Goal: Task Accomplishment & Management: Manage account settings

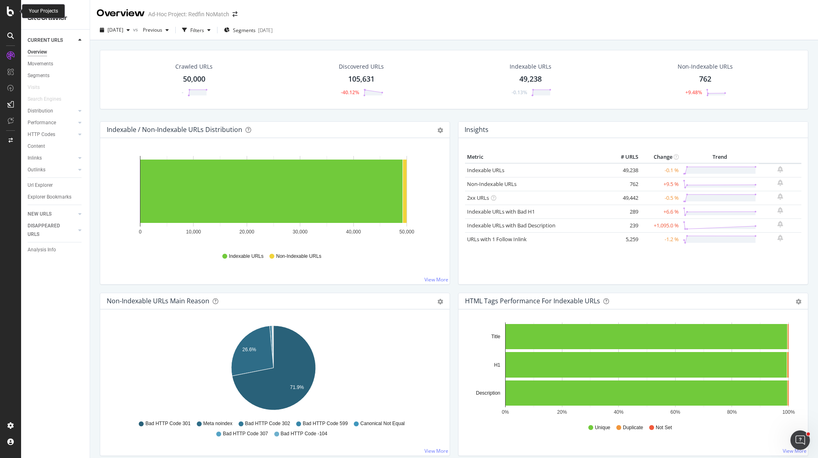
click at [11, 16] on icon at bounding box center [10, 11] width 7 height 10
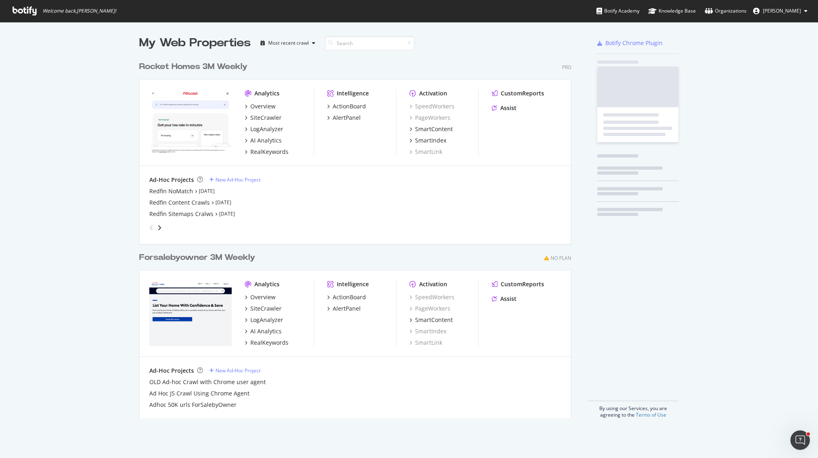
scroll to position [452, 806]
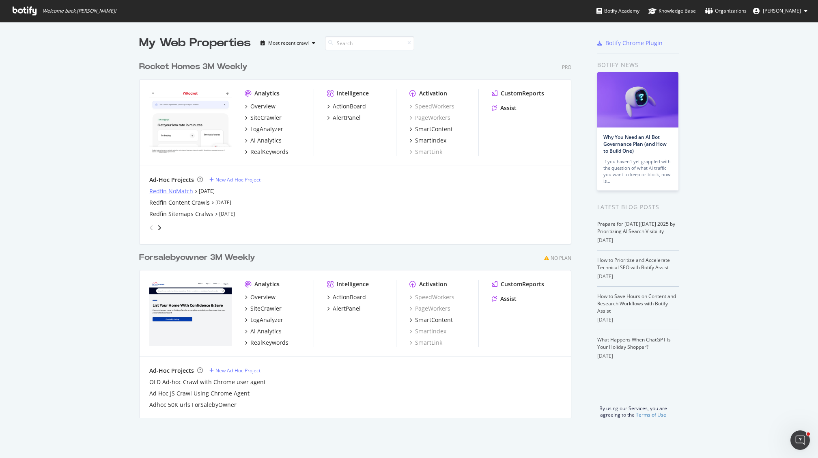
click at [153, 190] on div "Redfin NoMatch" at bounding box center [171, 191] width 44 height 8
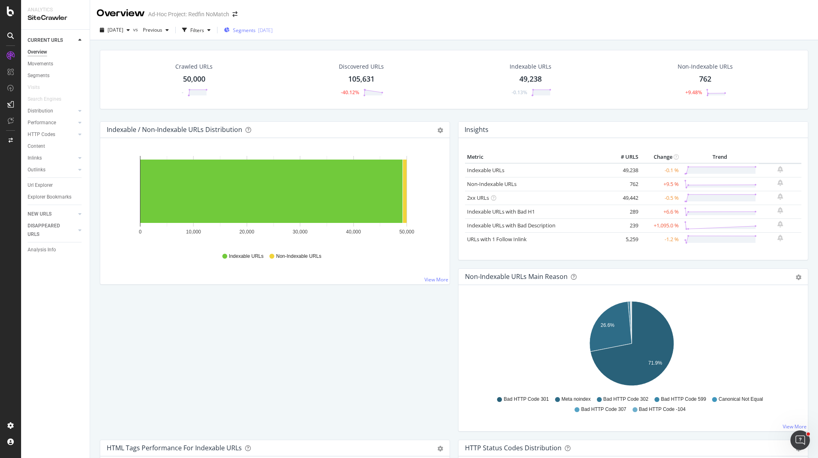
click at [251, 30] on span "Segments" at bounding box center [244, 30] width 23 height 7
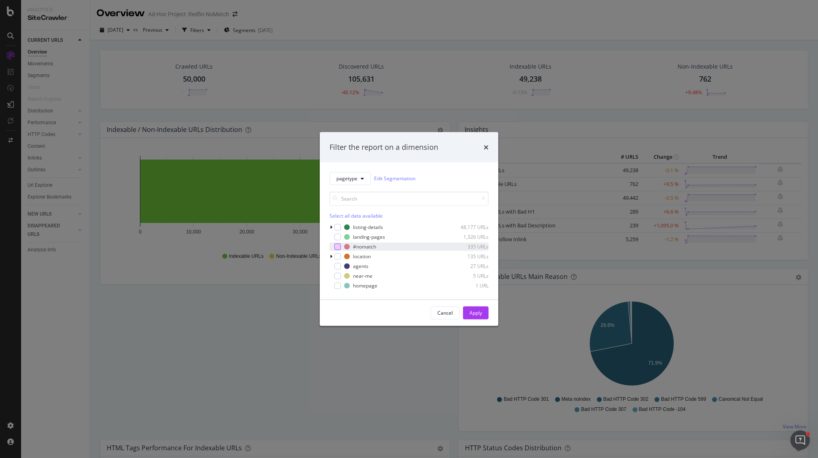
click at [335, 246] on div "modal" at bounding box center [337, 246] width 6 height 6
click at [479, 316] on div "Apply" at bounding box center [476, 312] width 13 height 7
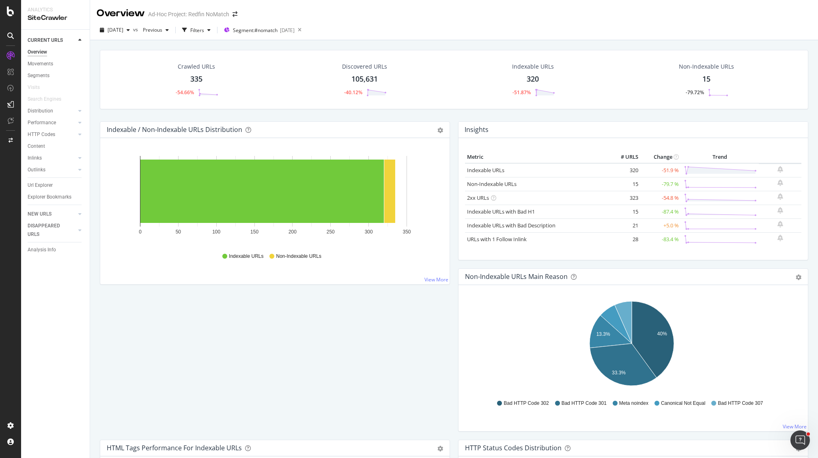
scroll to position [2, 0]
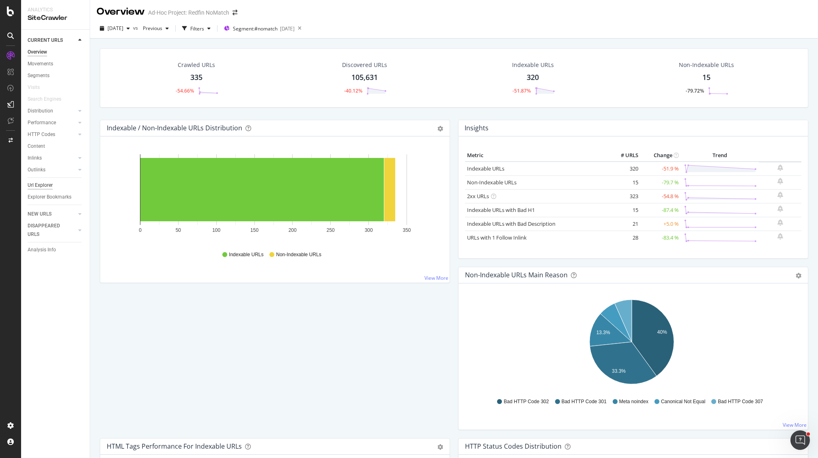
click at [36, 185] on div "Url Explorer" at bounding box center [40, 185] width 25 height 9
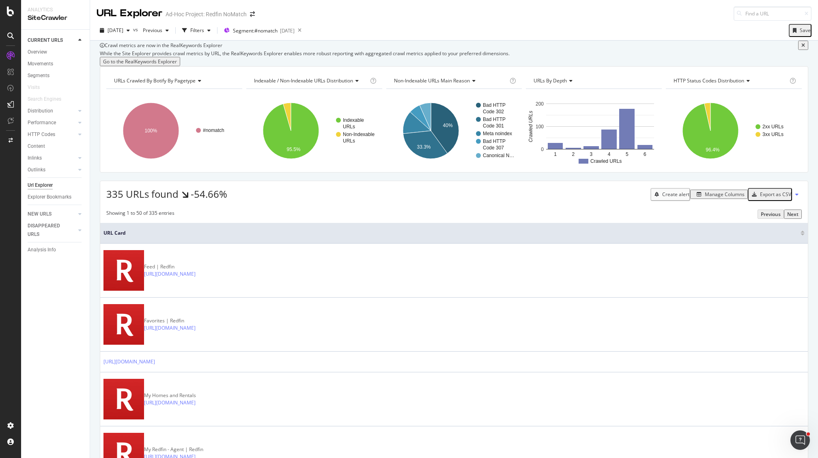
click at [769, 198] on div "Export as CSV" at bounding box center [775, 194] width 31 height 7
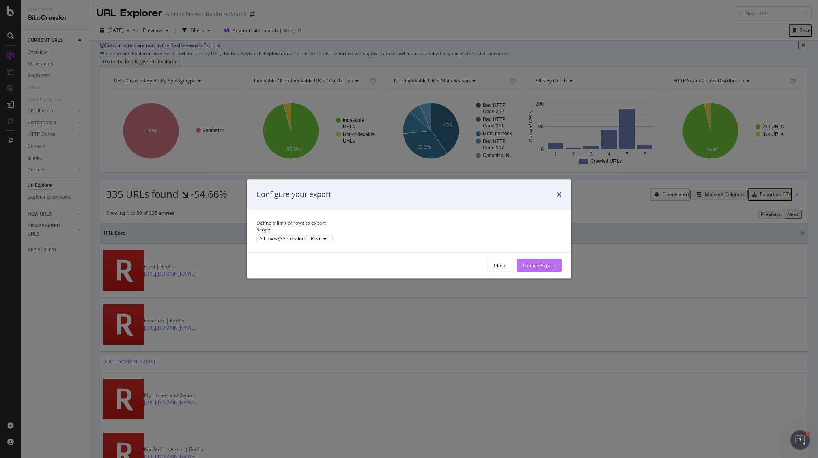
click at [537, 269] on div "Launch Export" at bounding box center [539, 265] width 32 height 7
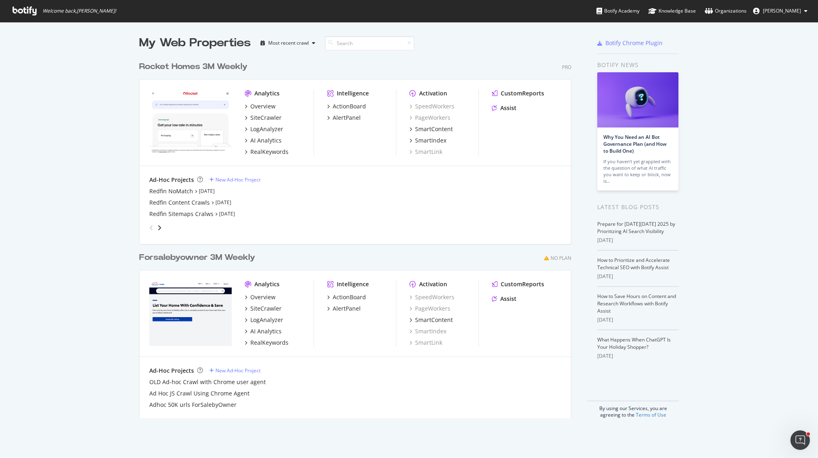
scroll to position [452, 806]
click at [177, 192] on div "Redfin NoMatch" at bounding box center [171, 191] width 44 height 8
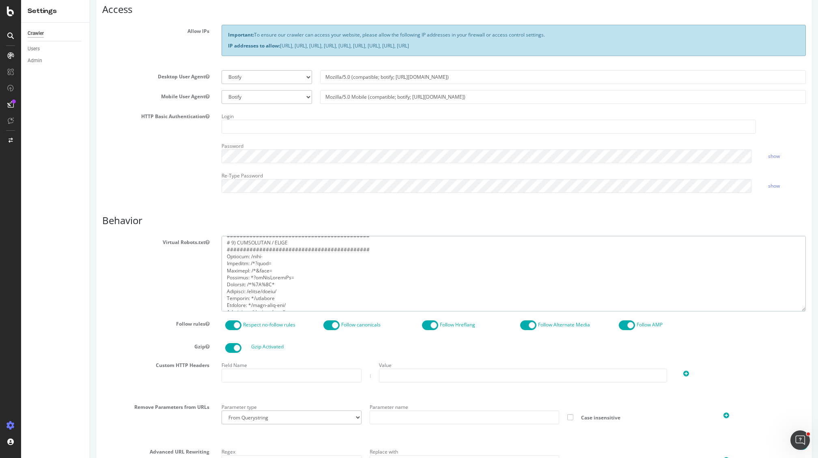
scroll to position [779, 0]
drag, startPoint x: 225, startPoint y: 243, endPoint x: 314, endPoint y: 327, distance: 122.6
click at [315, 328] on section "Virtual Robots.txt Follow rules Respect no-follow rules Follow canonicals Follo…" at bounding box center [454, 370] width 704 height 268
paste textarea "User-agent: * # Scope: in Botify, restrict host to www.redfin.com (exclude subd…"
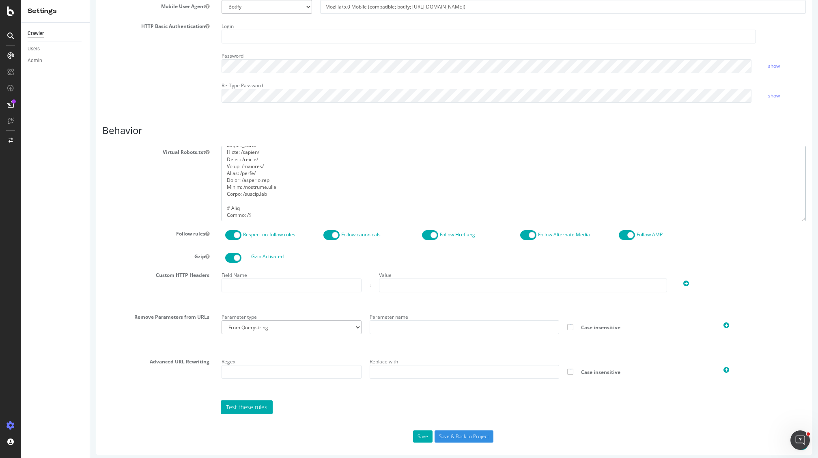
scroll to position [252, 0]
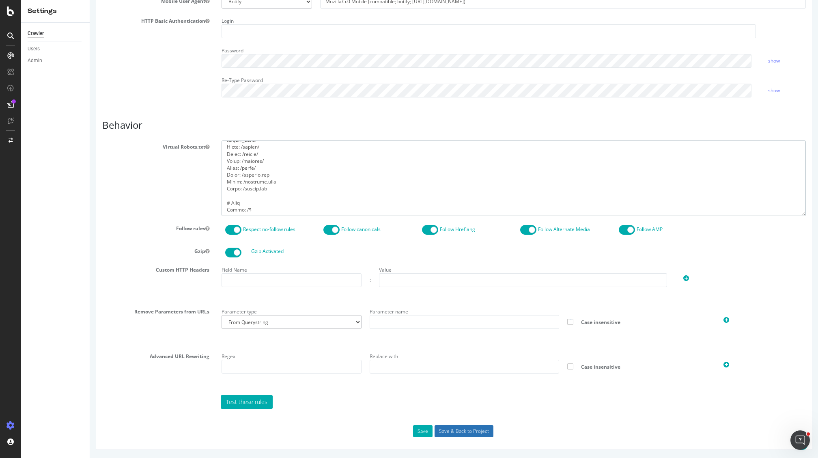
type textarea "User-agent: * # Scope: in Botify, restrict host to www.redfin.com (exclude subd…"
click at [466, 432] on input "Save & Back to Project" at bounding box center [464, 431] width 59 height 12
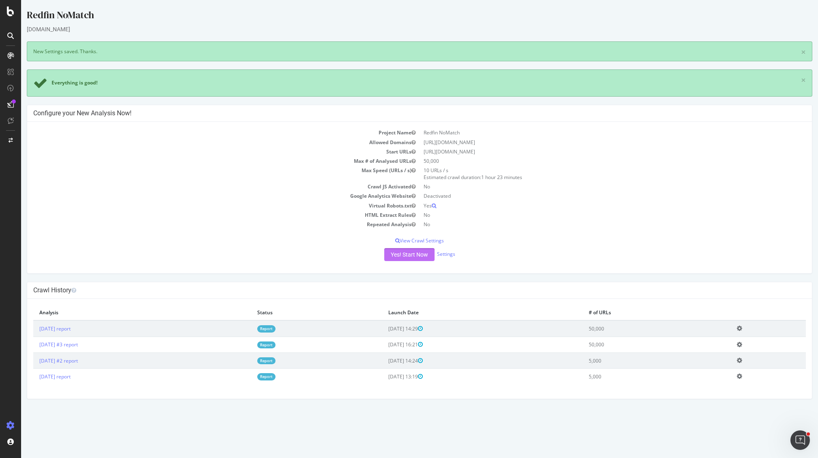
click at [416, 257] on button "Yes! Start Now" at bounding box center [409, 254] width 50 height 13
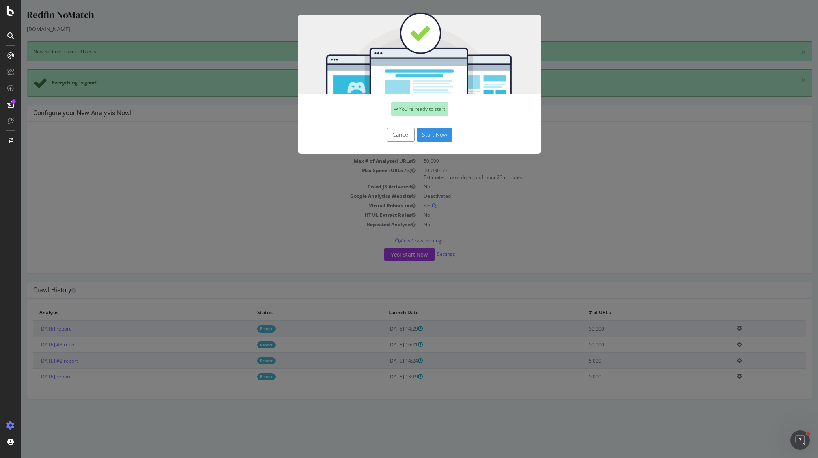
click at [437, 138] on button "Start Now" at bounding box center [435, 135] width 36 height 14
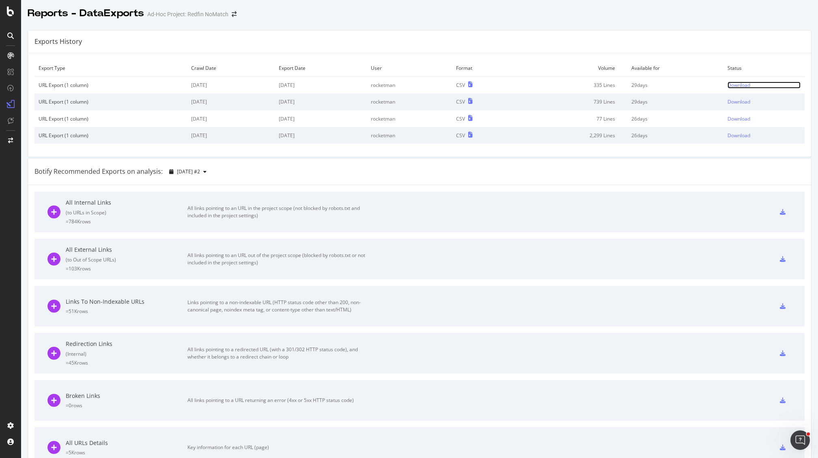
click at [728, 85] on div "Download" at bounding box center [739, 85] width 23 height 7
